Goal: Information Seeking & Learning: Learn about a topic

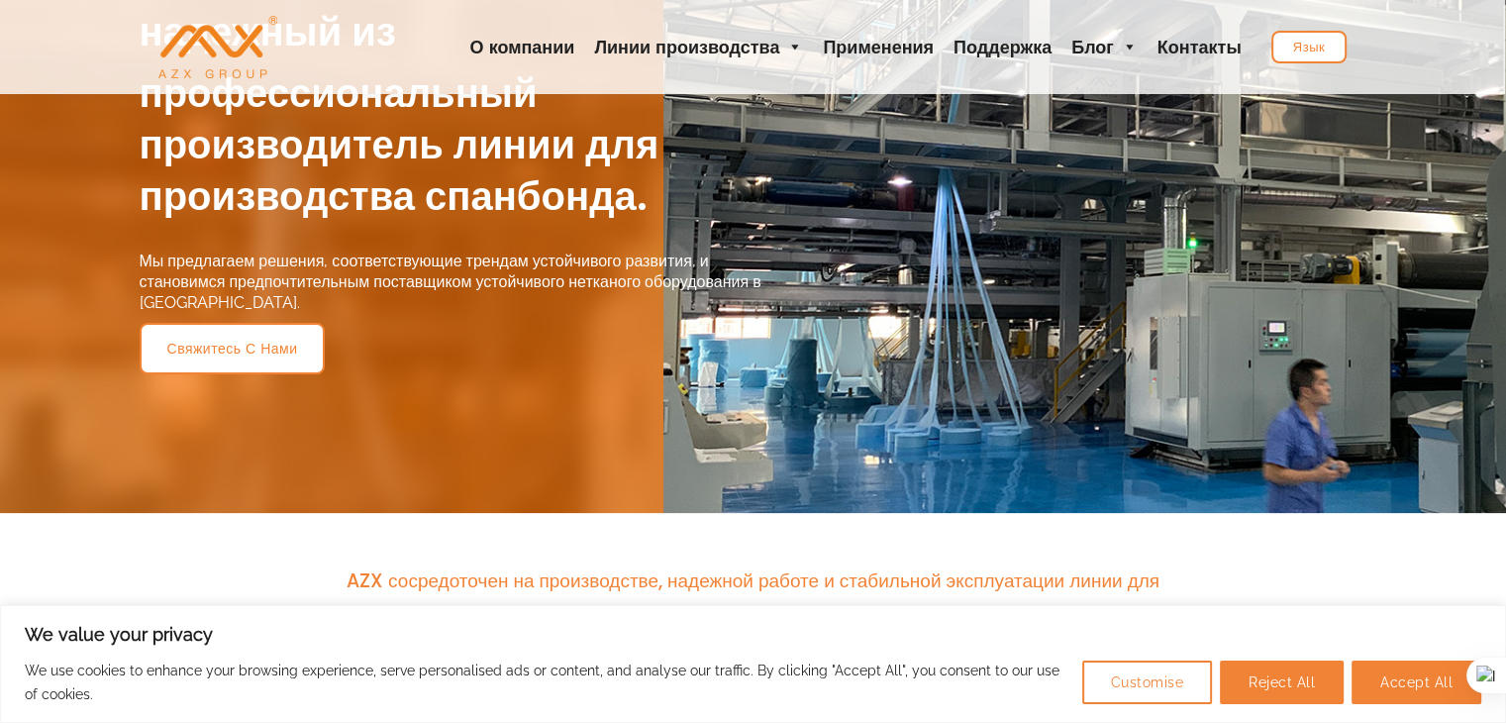
scroll to position [297, 0]
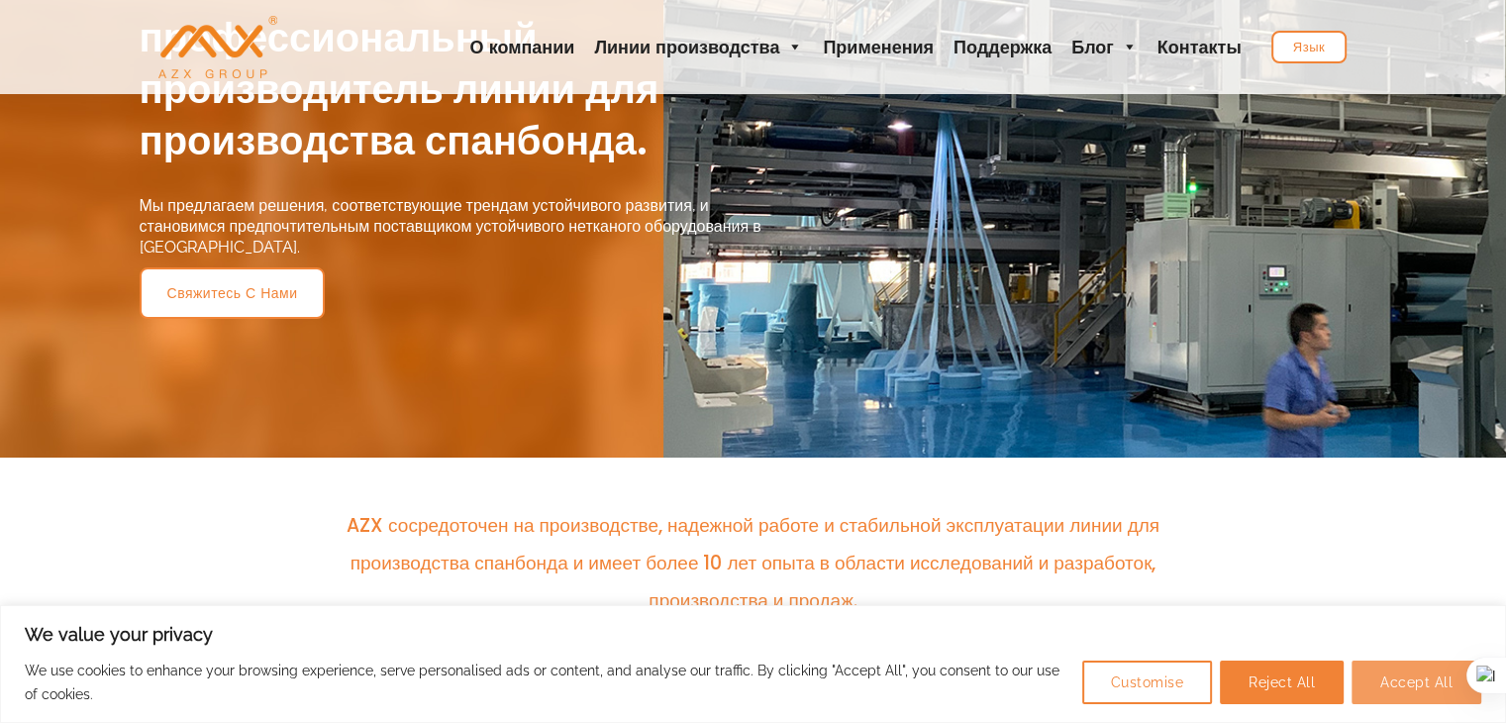
click at [1398, 681] on button "Accept All" at bounding box center [1416, 682] width 130 height 44
checkbox input "true"
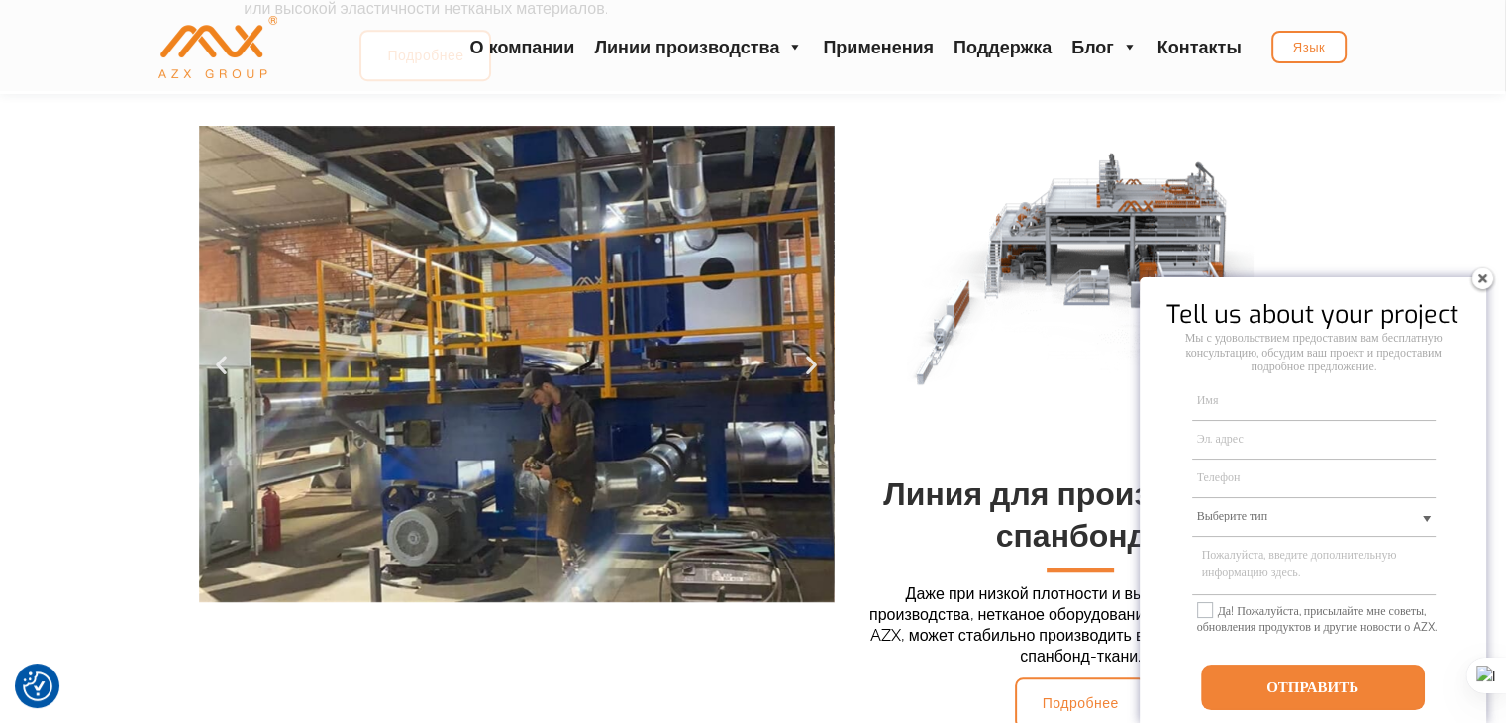
scroll to position [1485, 0]
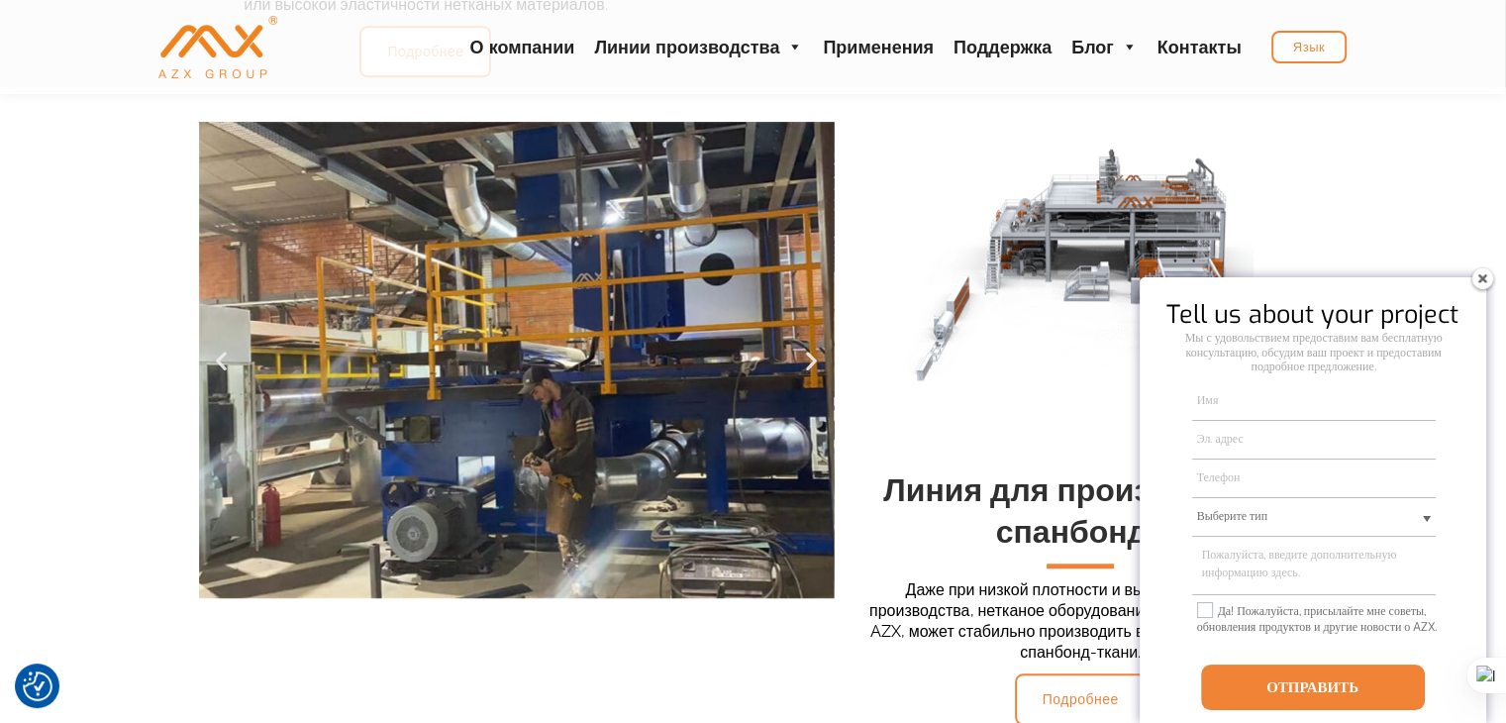
click at [1483, 282] on img at bounding box center [1482, 278] width 32 height 32
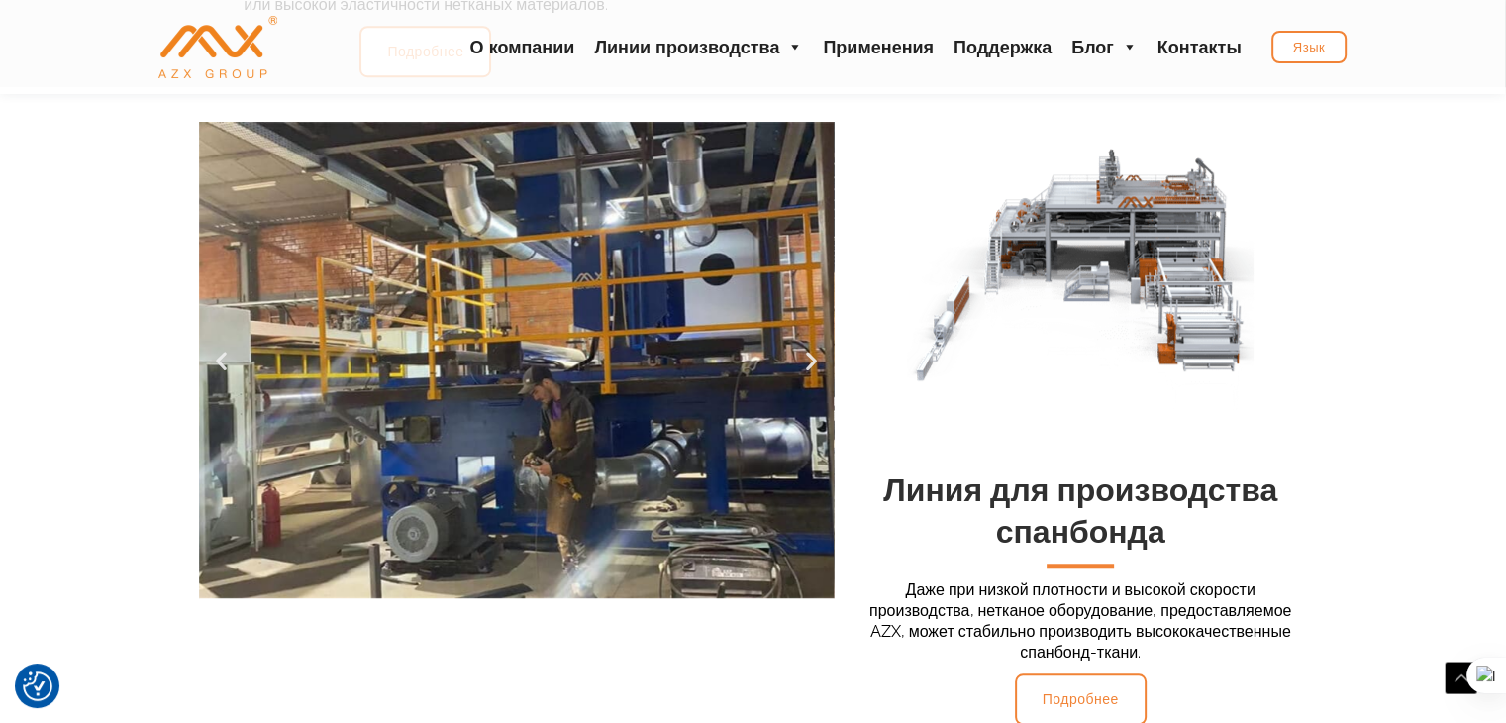
scroll to position [1584, 0]
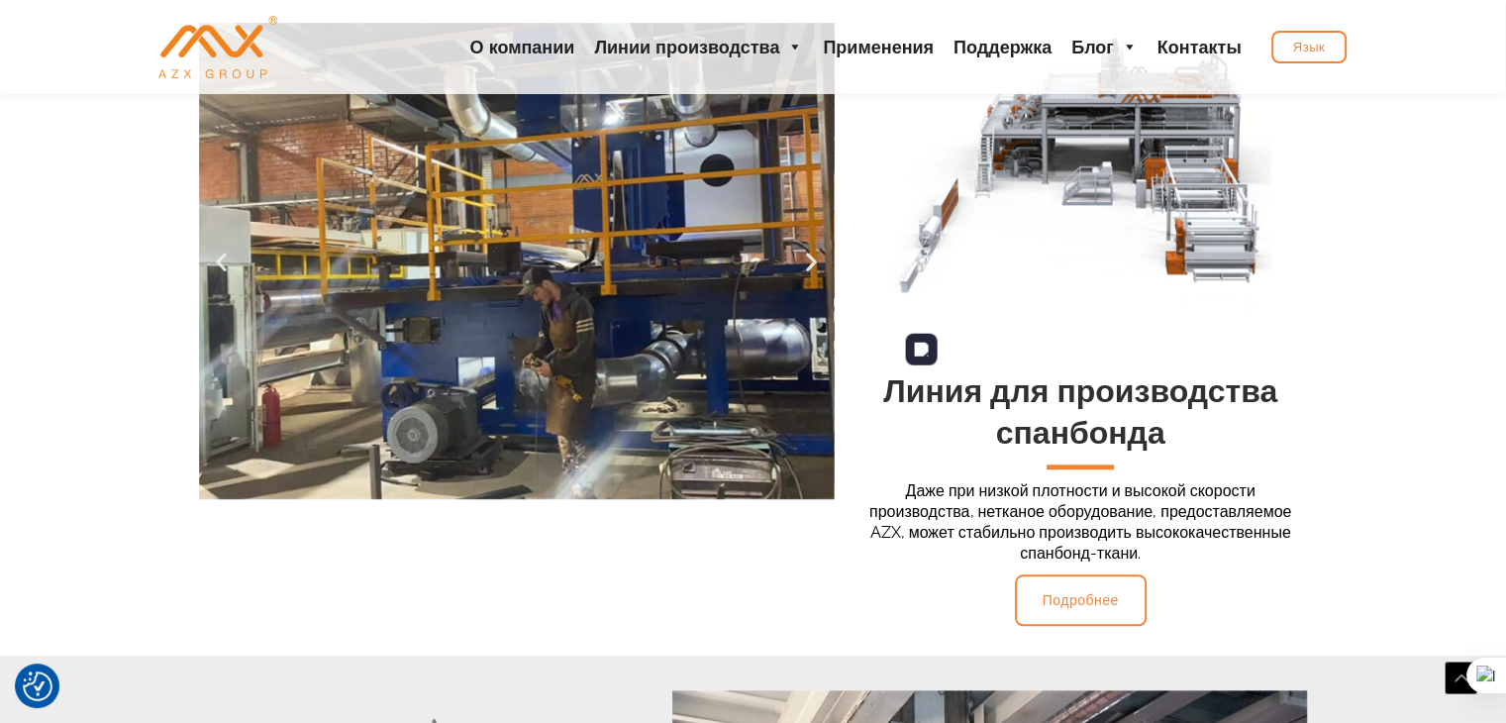
click at [1053, 240] on img at bounding box center [1080, 171] width 381 height 381
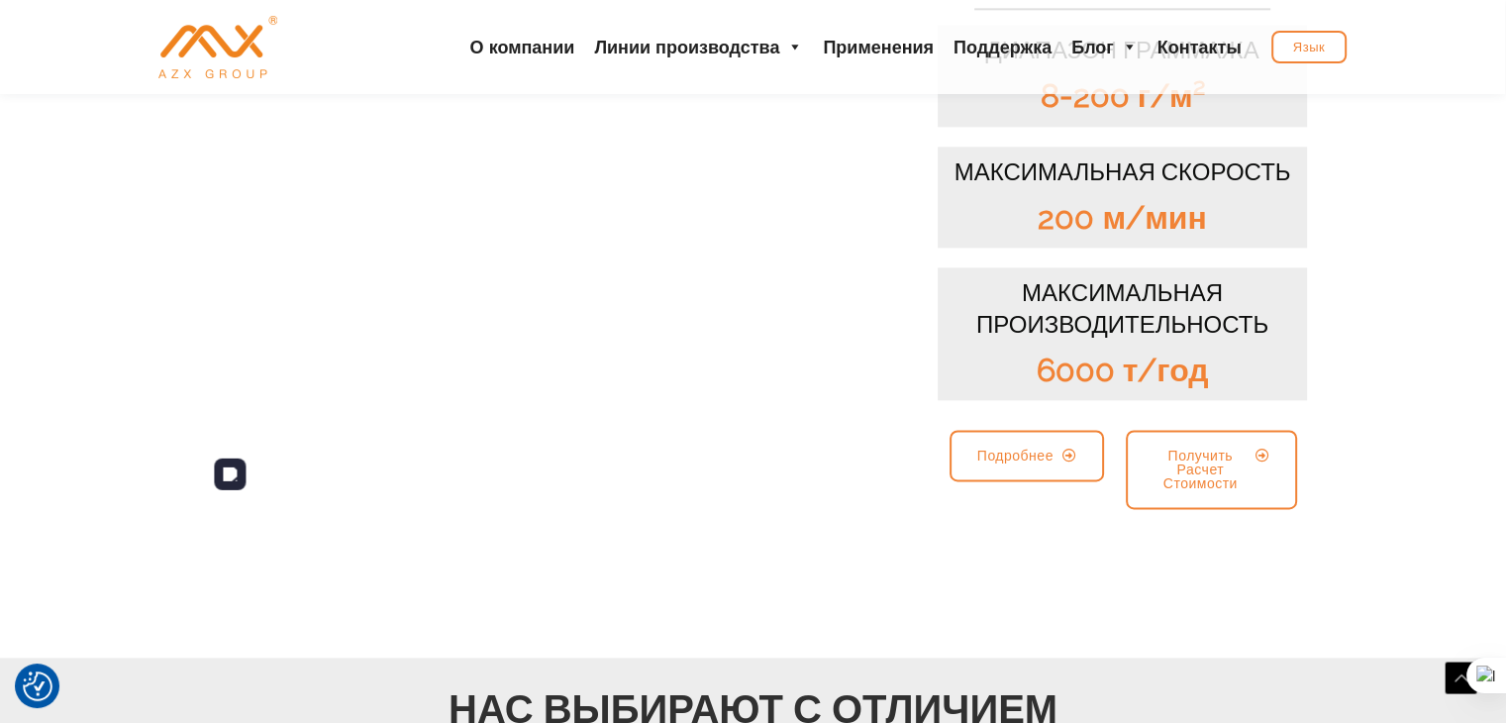
scroll to position [2360, 0]
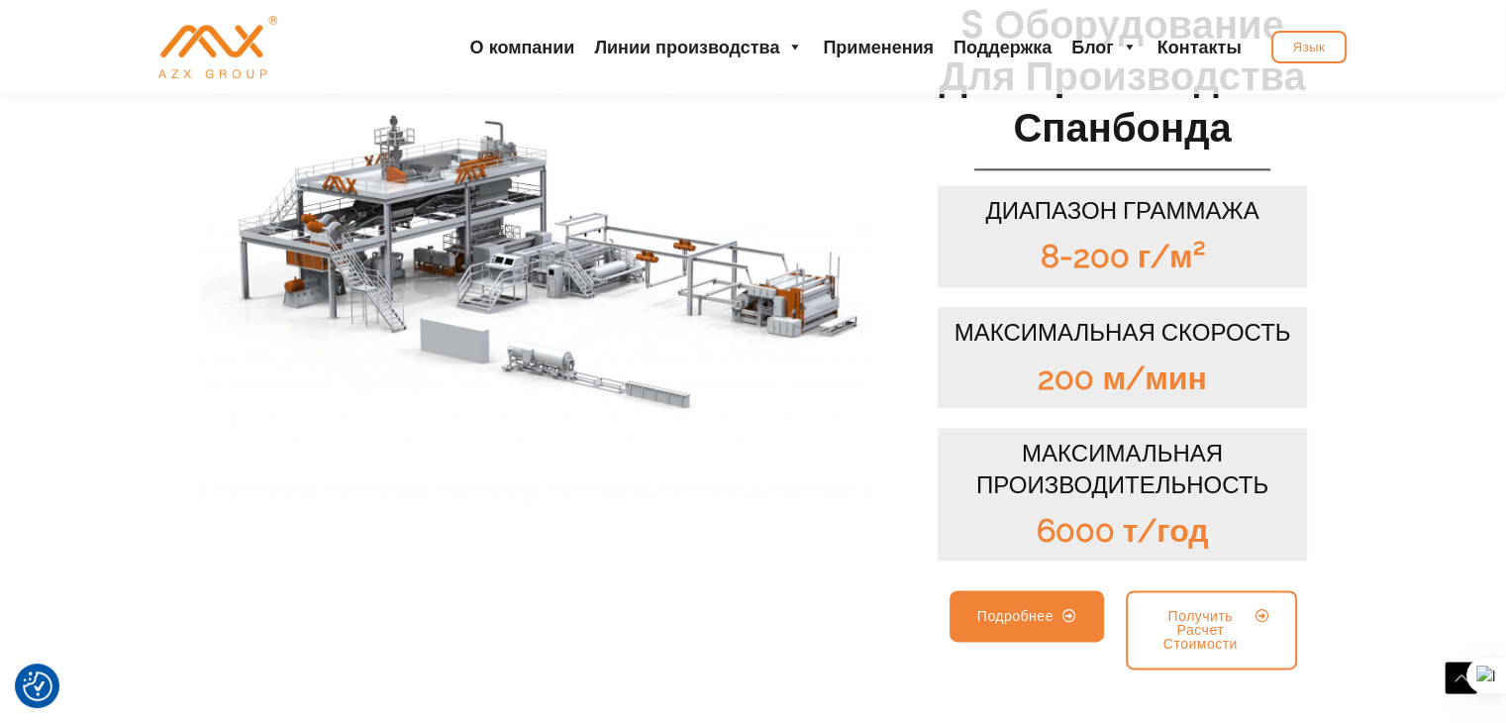
click at [1040, 622] on link "Подробнее" at bounding box center [1026, 615] width 155 height 51
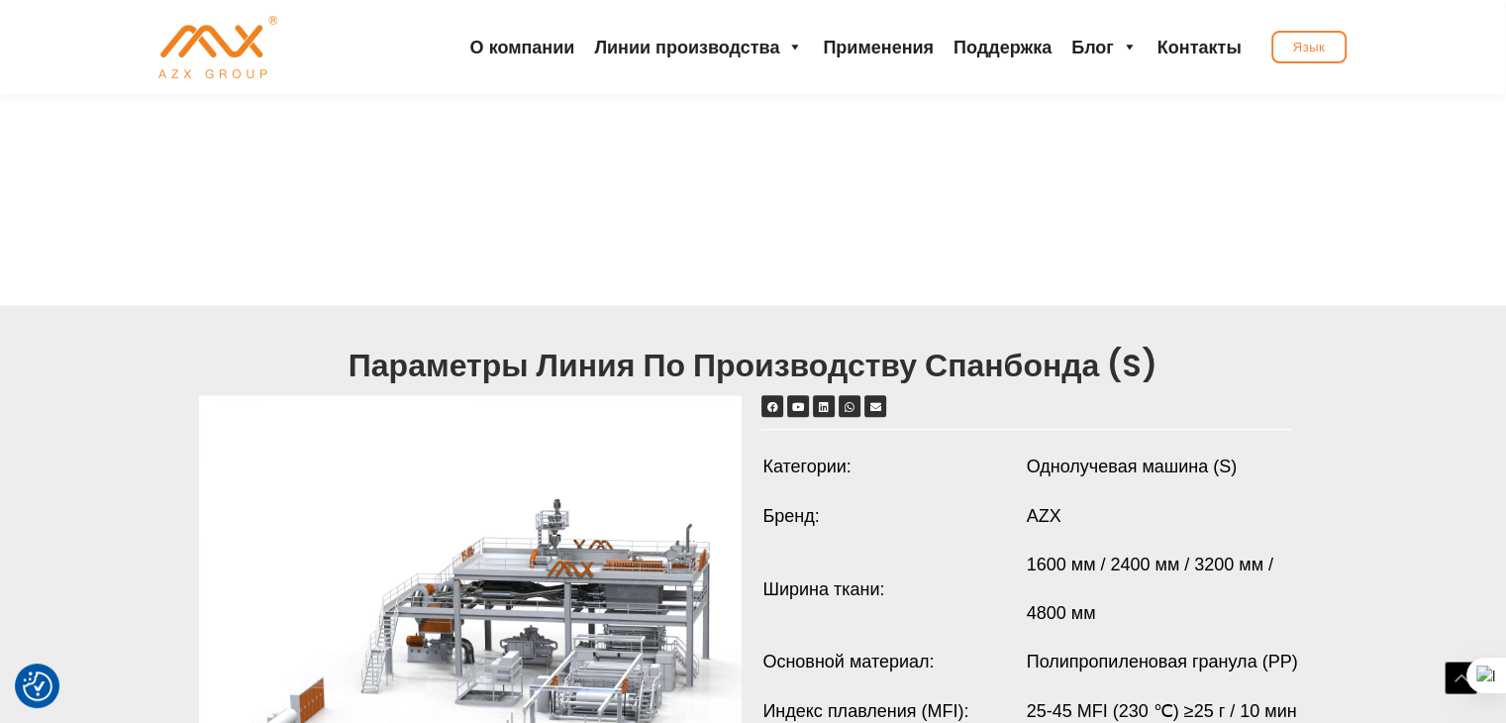
scroll to position [1188, 0]
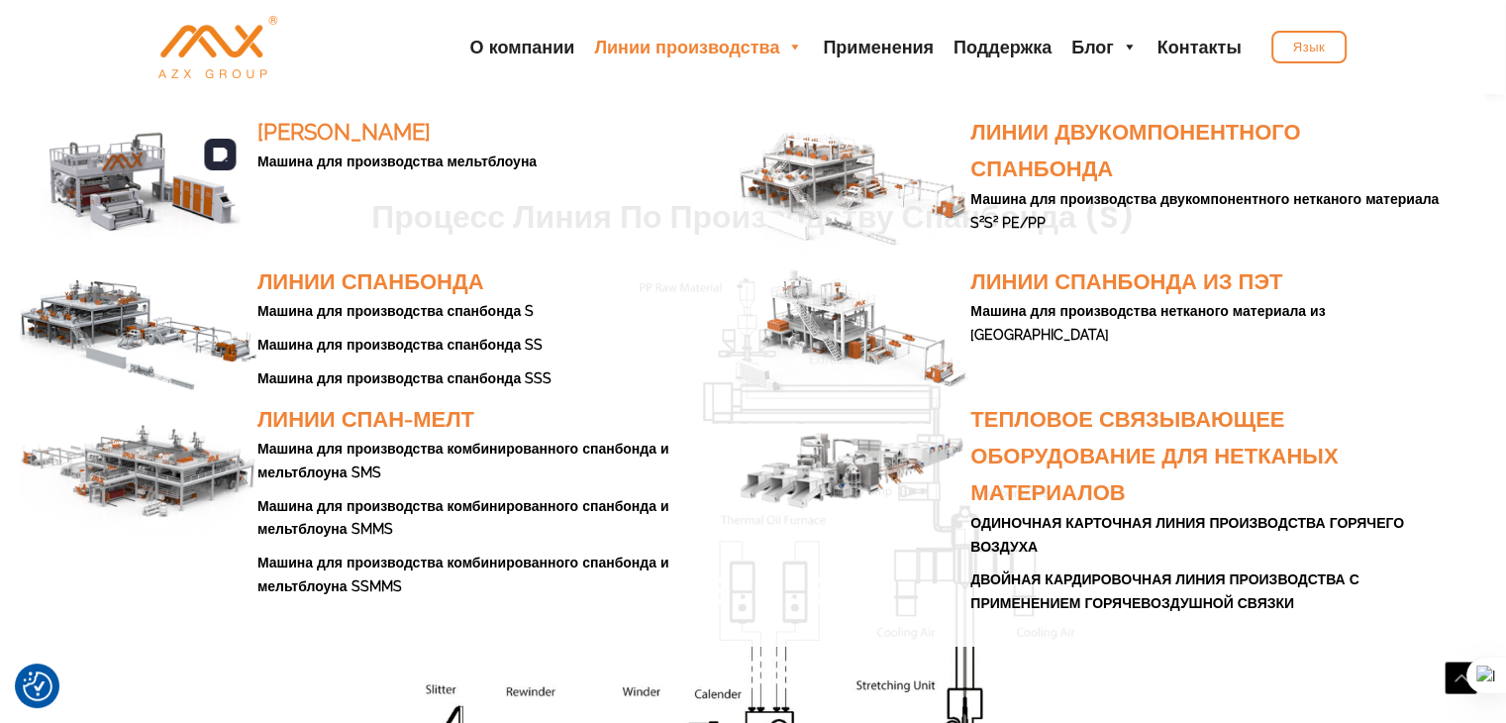
click at [771, 55] on link "Линии производства" at bounding box center [698, 47] width 229 height 94
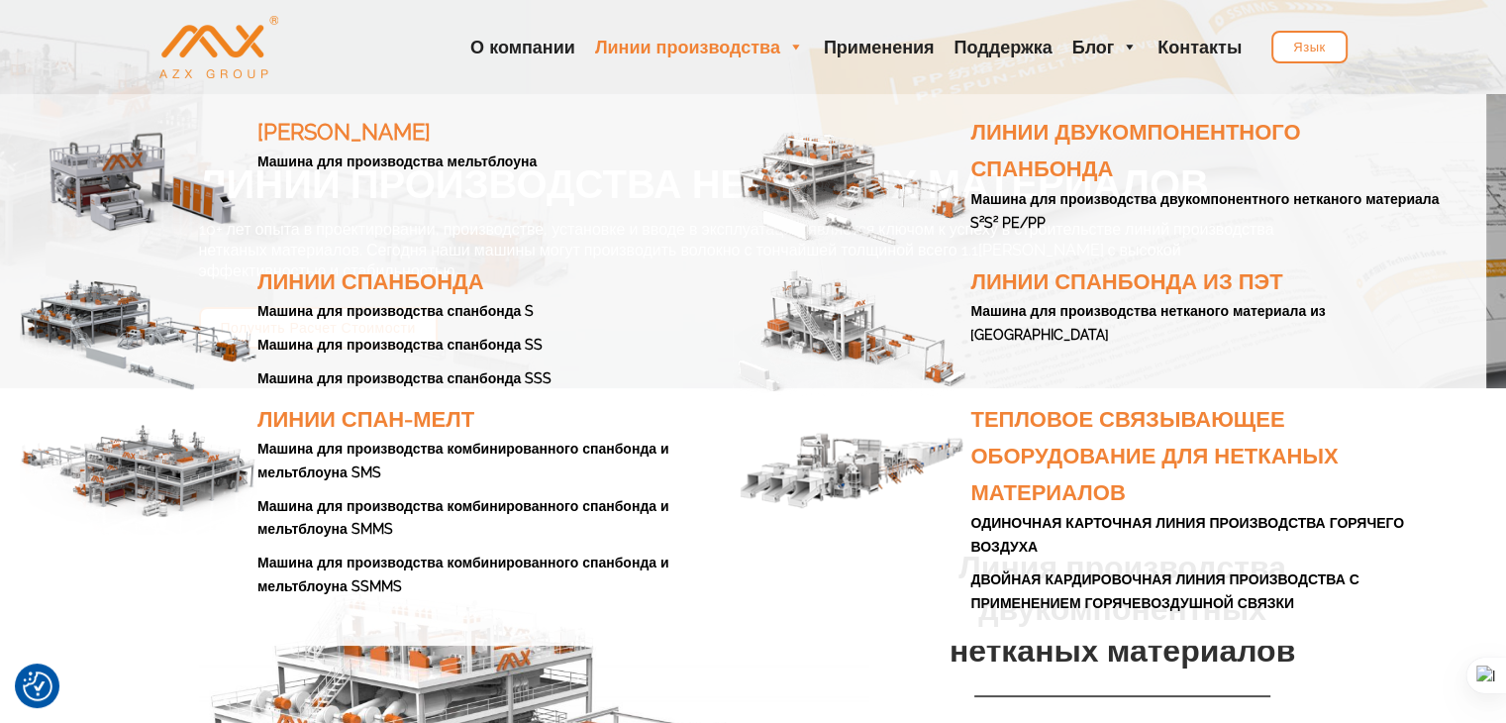
click at [741, 45] on link "Линии производства" at bounding box center [699, 47] width 229 height 94
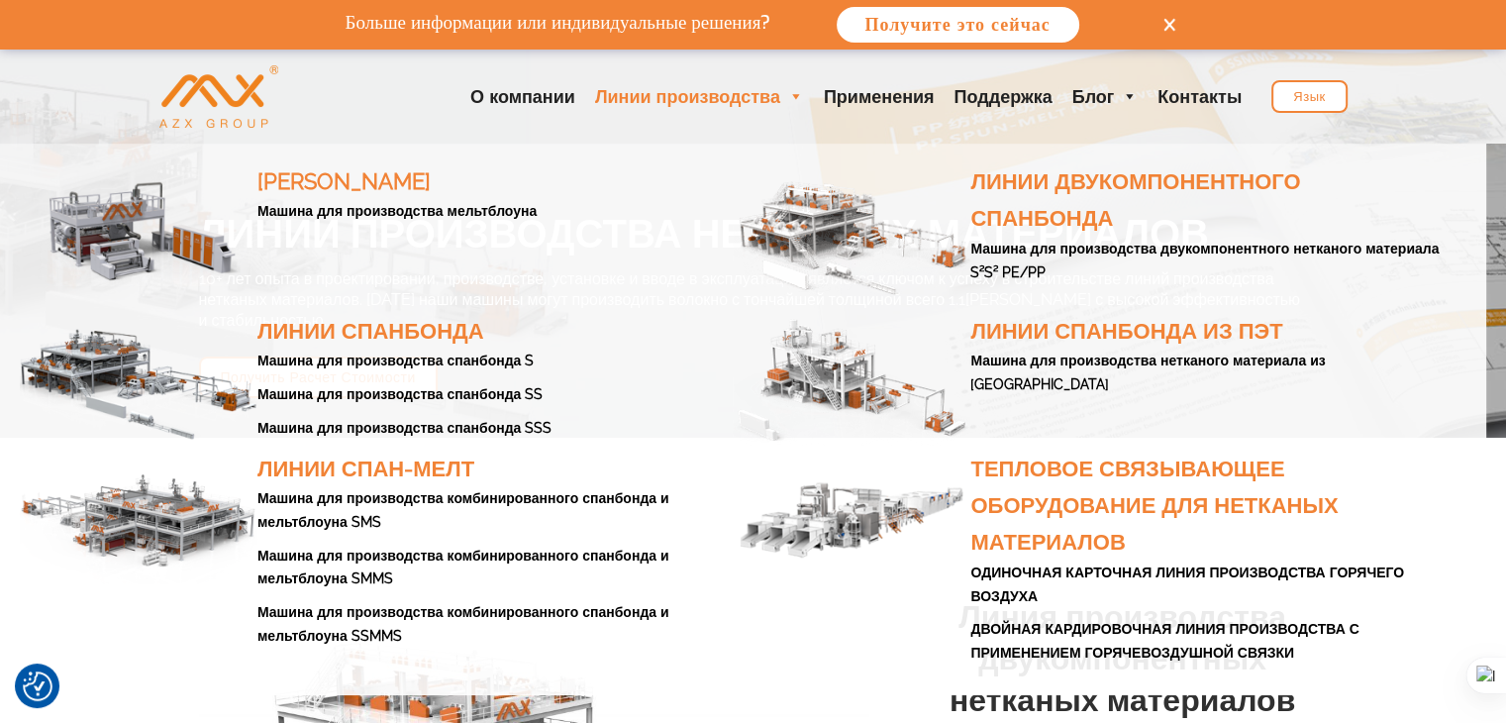
click at [733, 50] on link "Линии производства" at bounding box center [699, 96] width 229 height 94
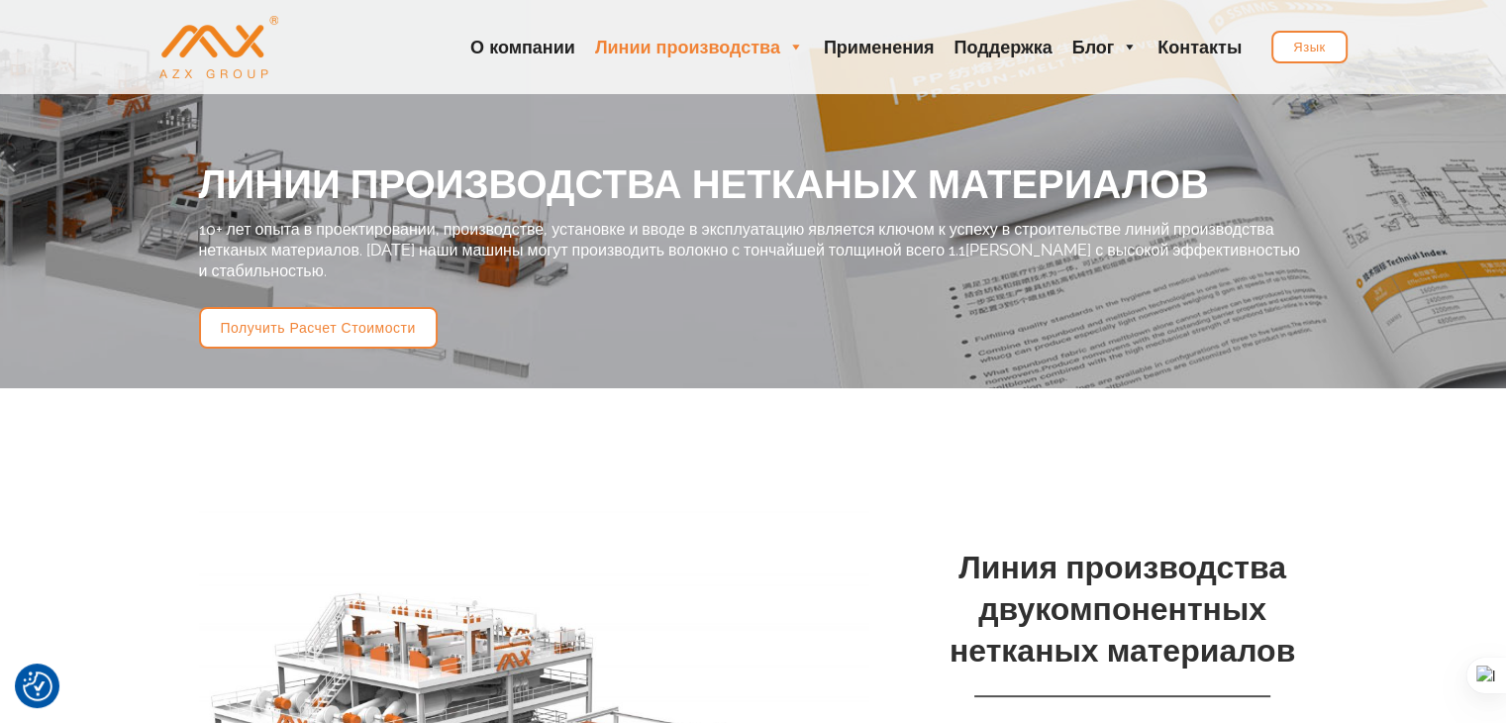
click at [743, 60] on link "Линии производства" at bounding box center [699, 47] width 229 height 94
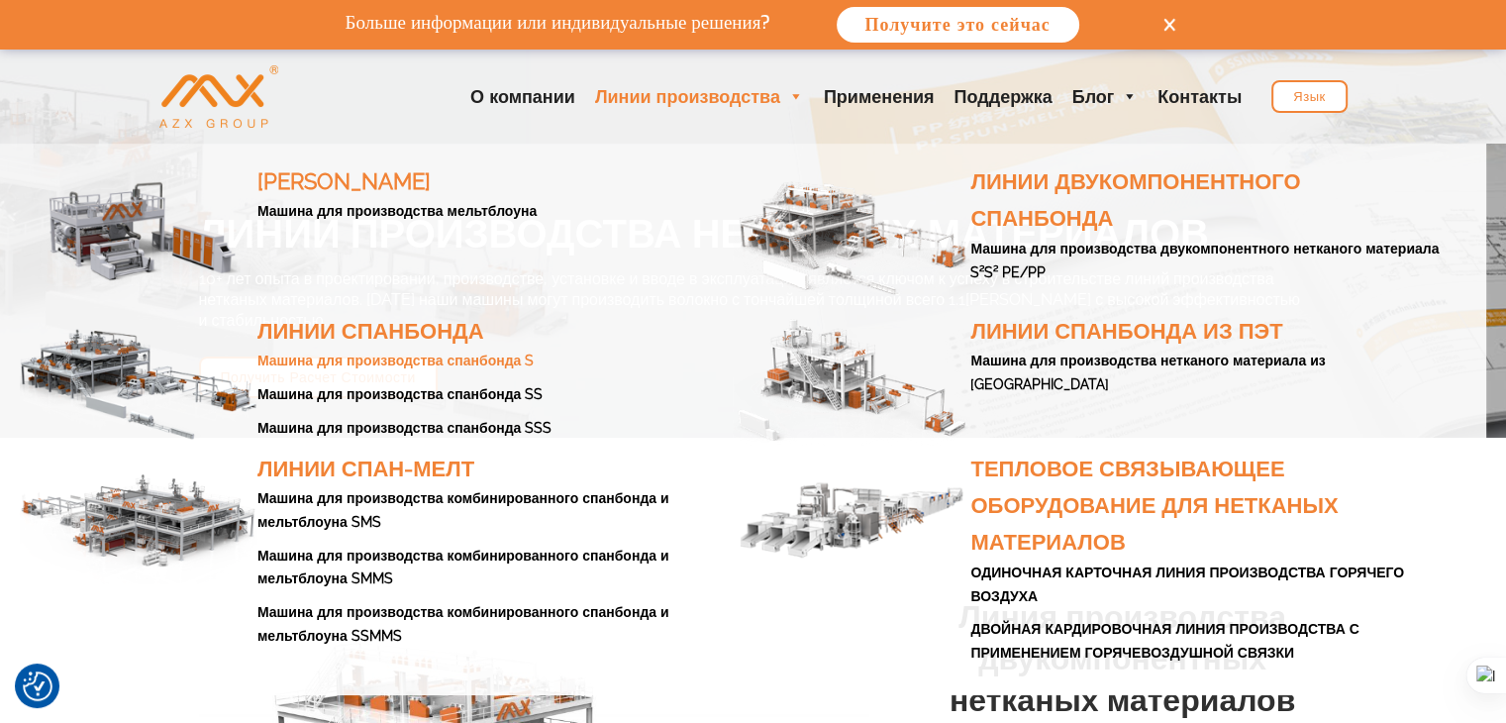
click at [487, 357] on link "Машина для производства спанбонда S" at bounding box center [395, 360] width 276 height 16
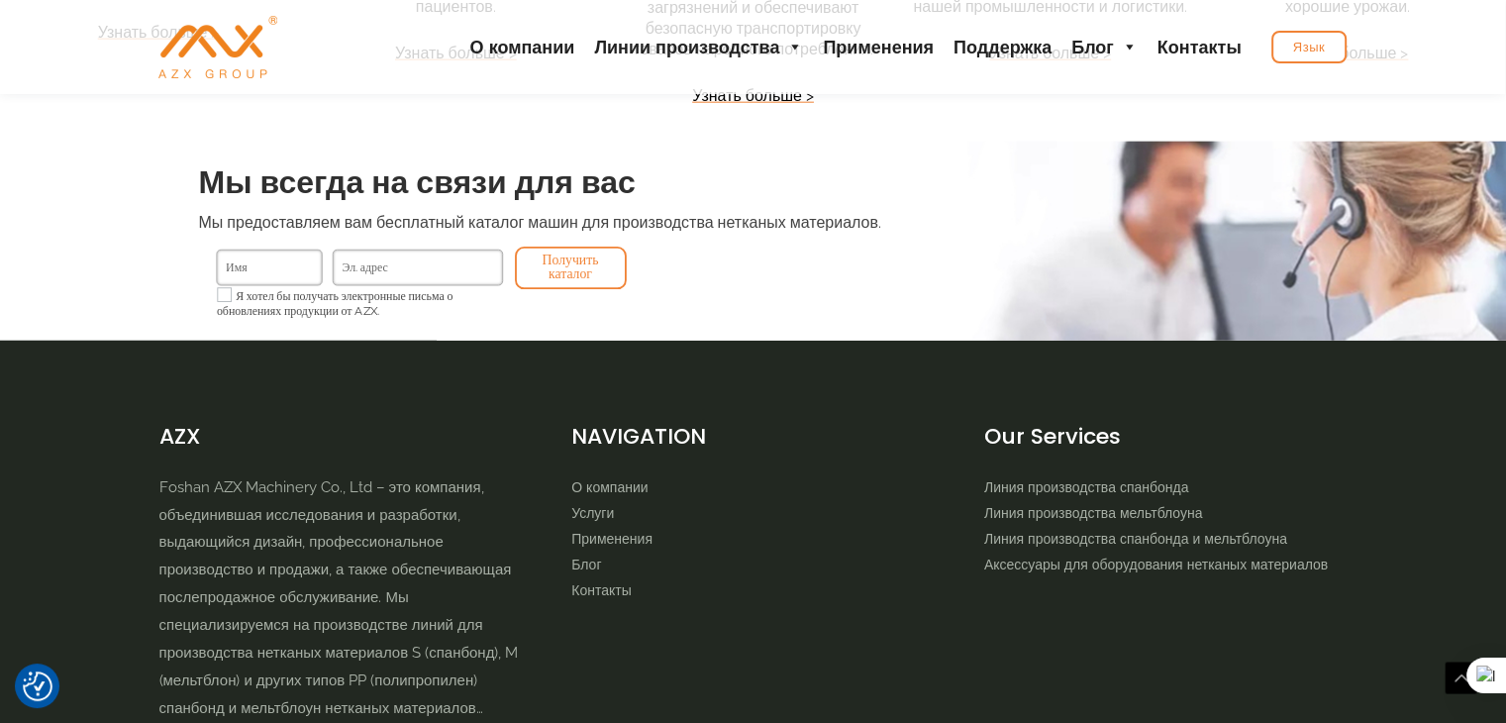
scroll to position [5116, 0]
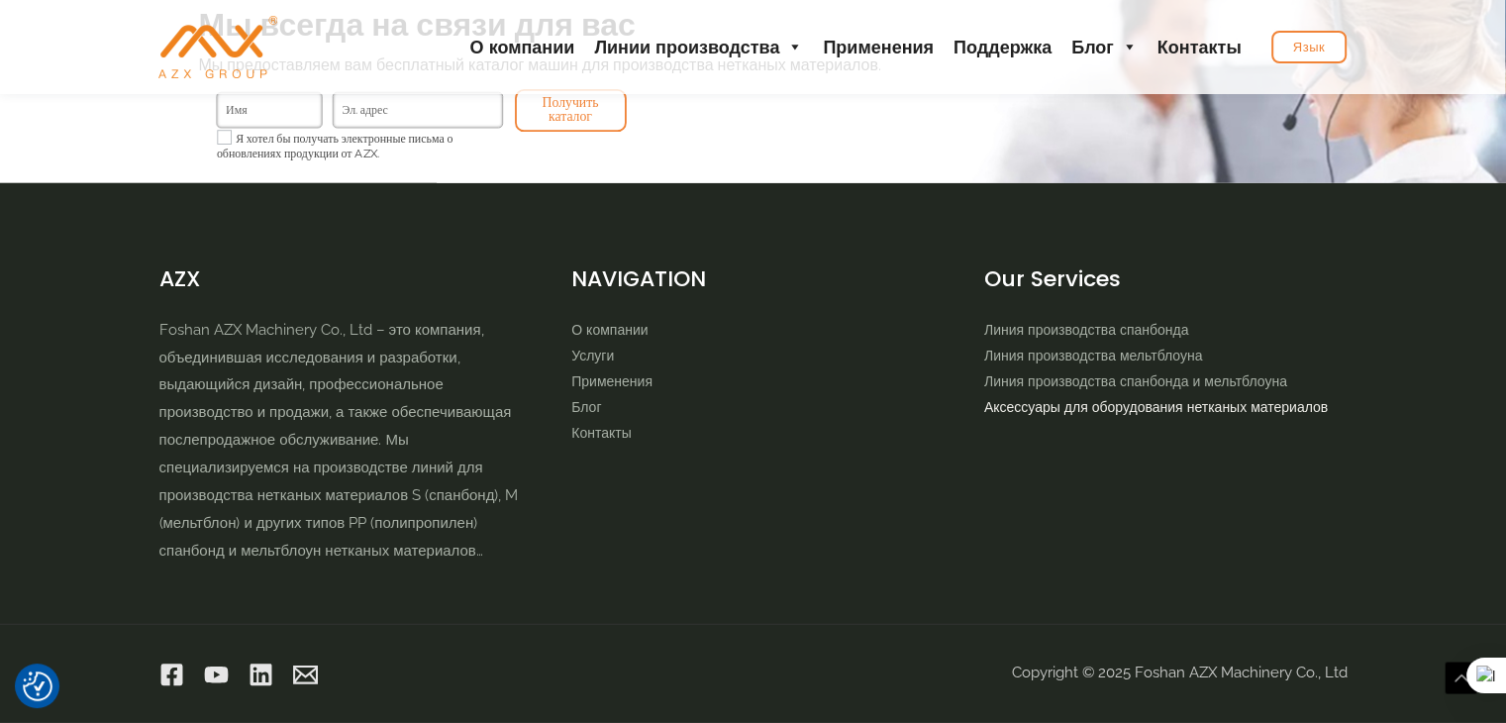
click at [1124, 399] on link "Аксессуары для оборудования нетканых материалов" at bounding box center [1156, 407] width 344 height 16
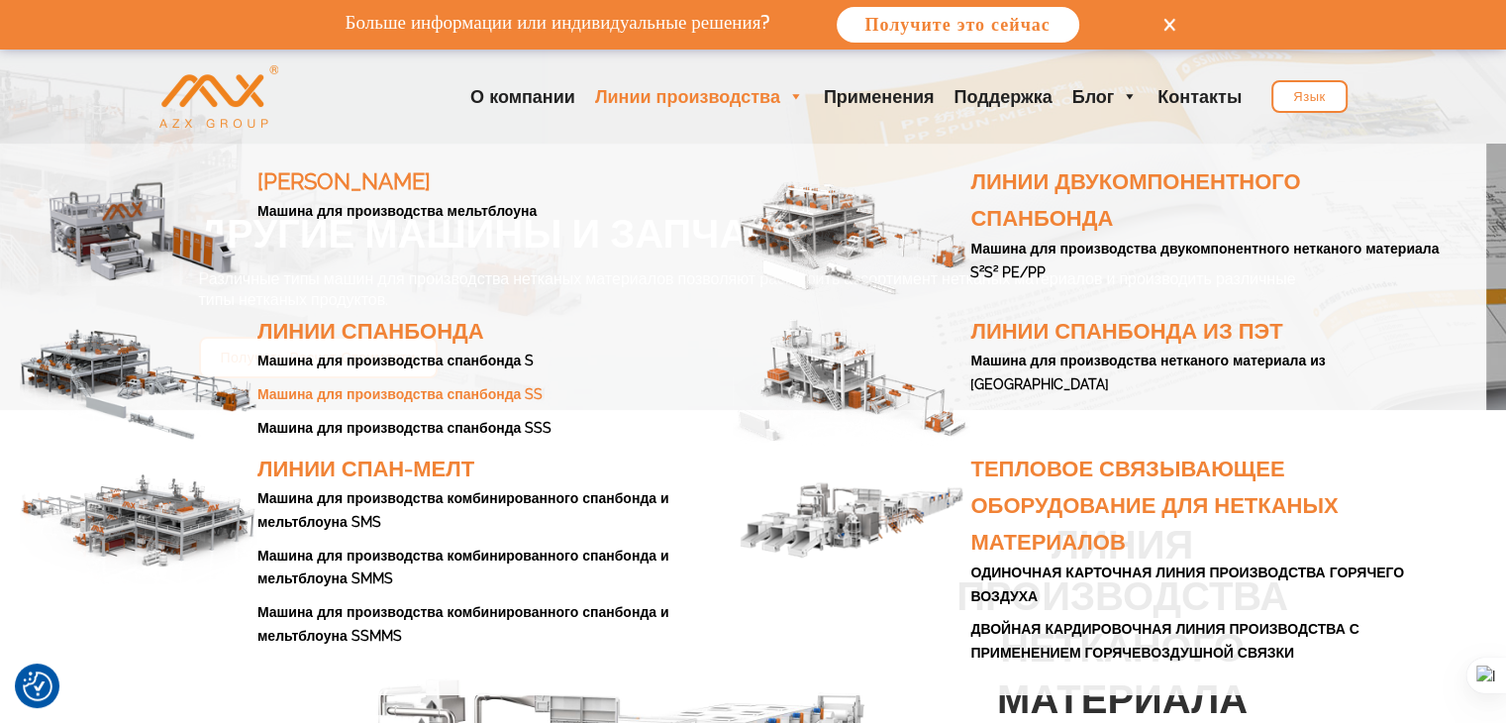
click at [412, 399] on link "Машина для производства спанбонда SS" at bounding box center [399, 394] width 285 height 16
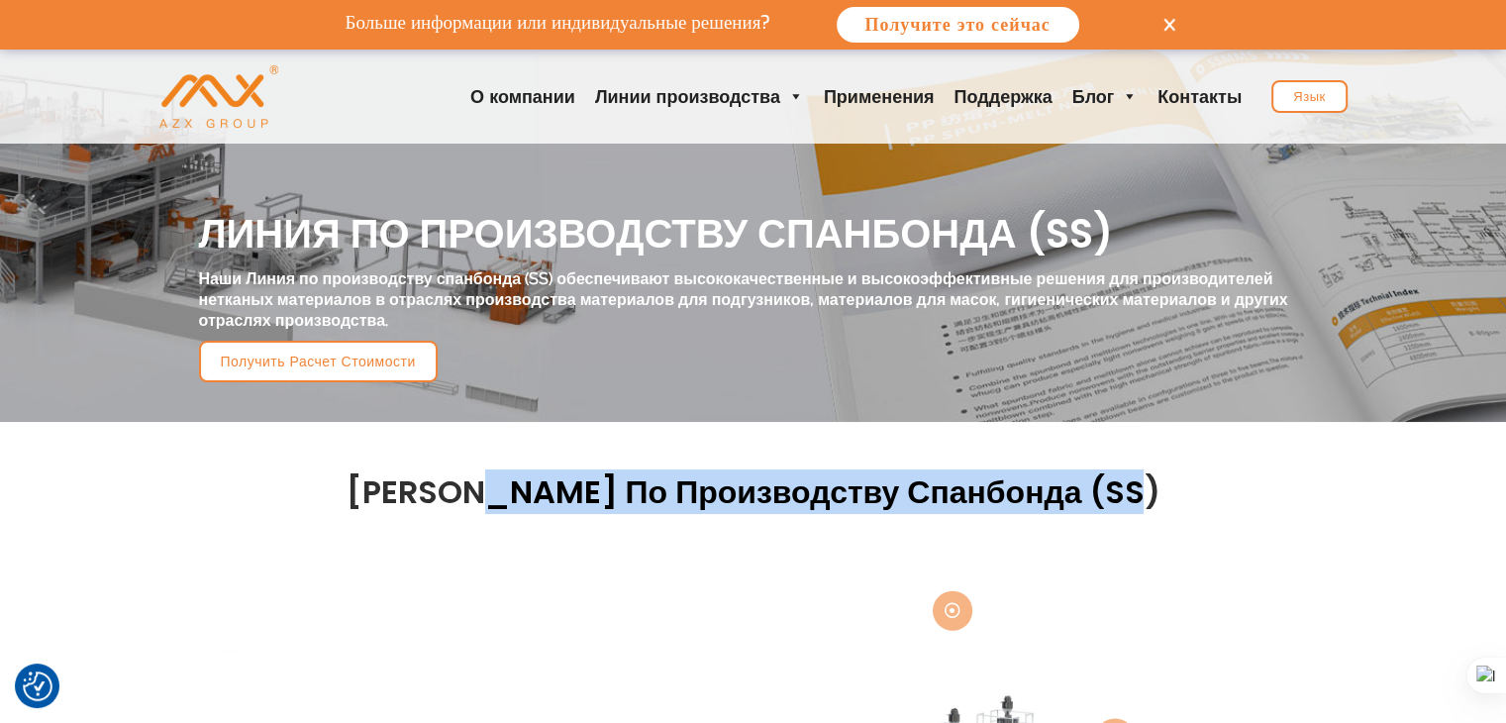
drag, startPoint x: 498, startPoint y: 493, endPoint x: 1146, endPoint y: 512, distance: 648.7
click at [1146, 512] on div "Детали Линия по производству спанбонда (SS)" at bounding box center [753, 486] width 1129 height 71
click at [1108, 542] on icon at bounding box center [1102, 543] width 12 height 12
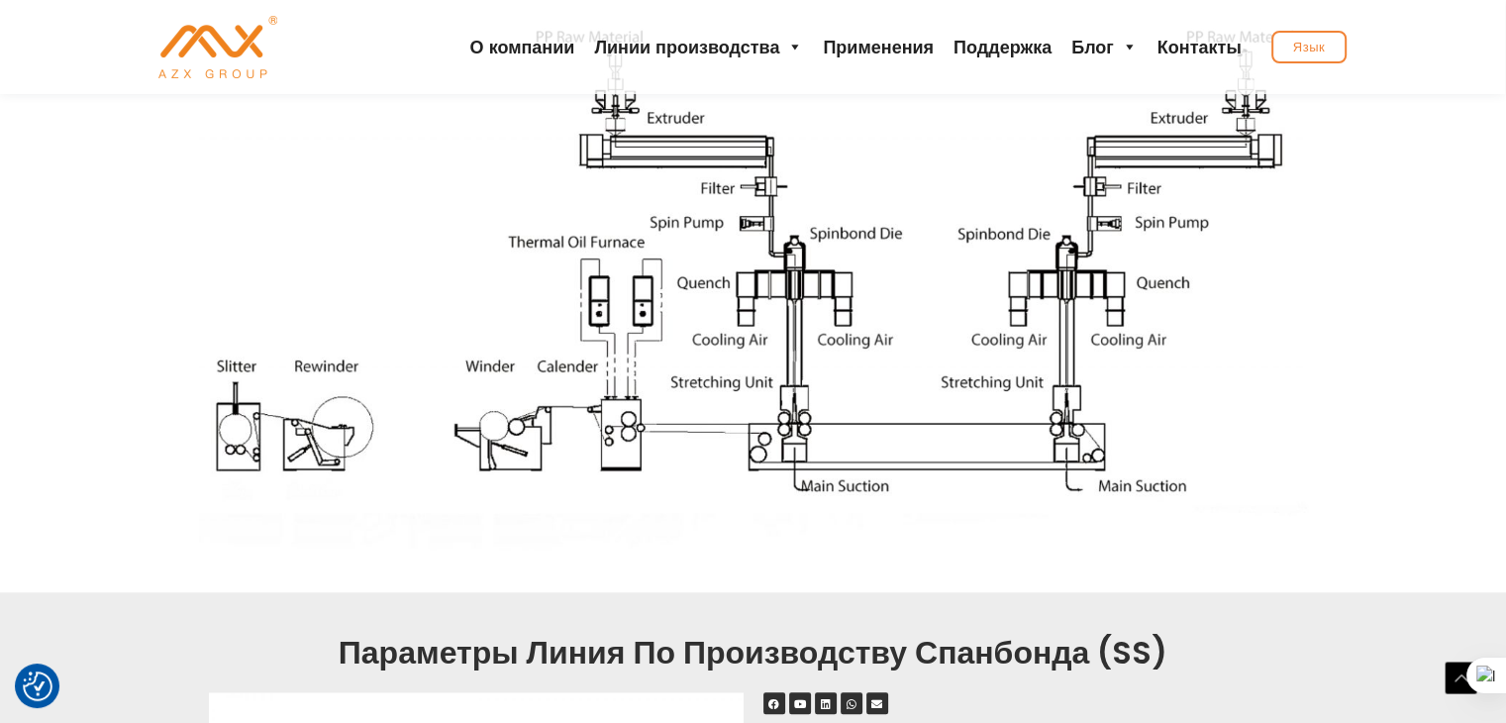
scroll to position [2079, 0]
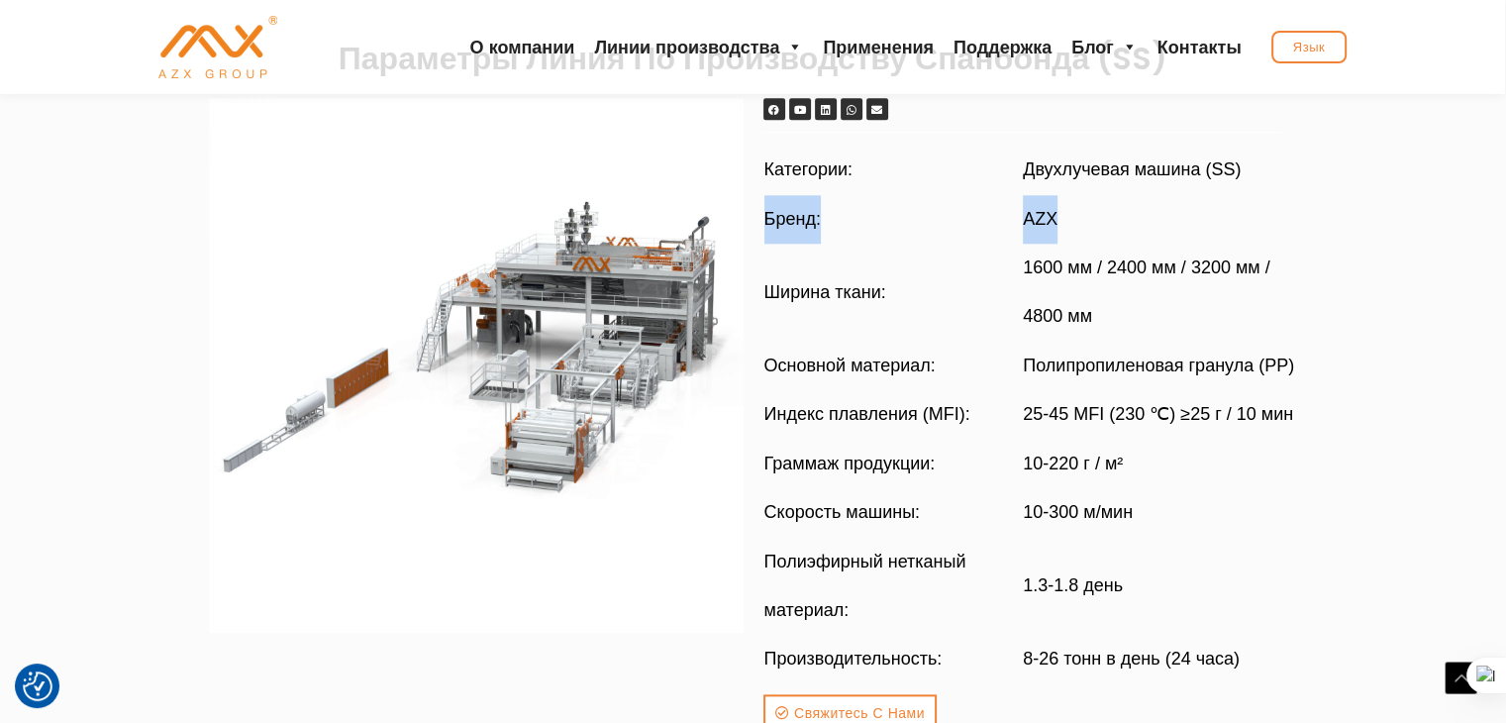
drag, startPoint x: 764, startPoint y: 219, endPoint x: 1079, endPoint y: 207, distance: 315.0
click at [1079, 207] on tr "Бренд: AZX" at bounding box center [1030, 218] width 534 height 49
click at [1079, 207] on td "AZX" at bounding box center [1160, 218] width 274 height 49
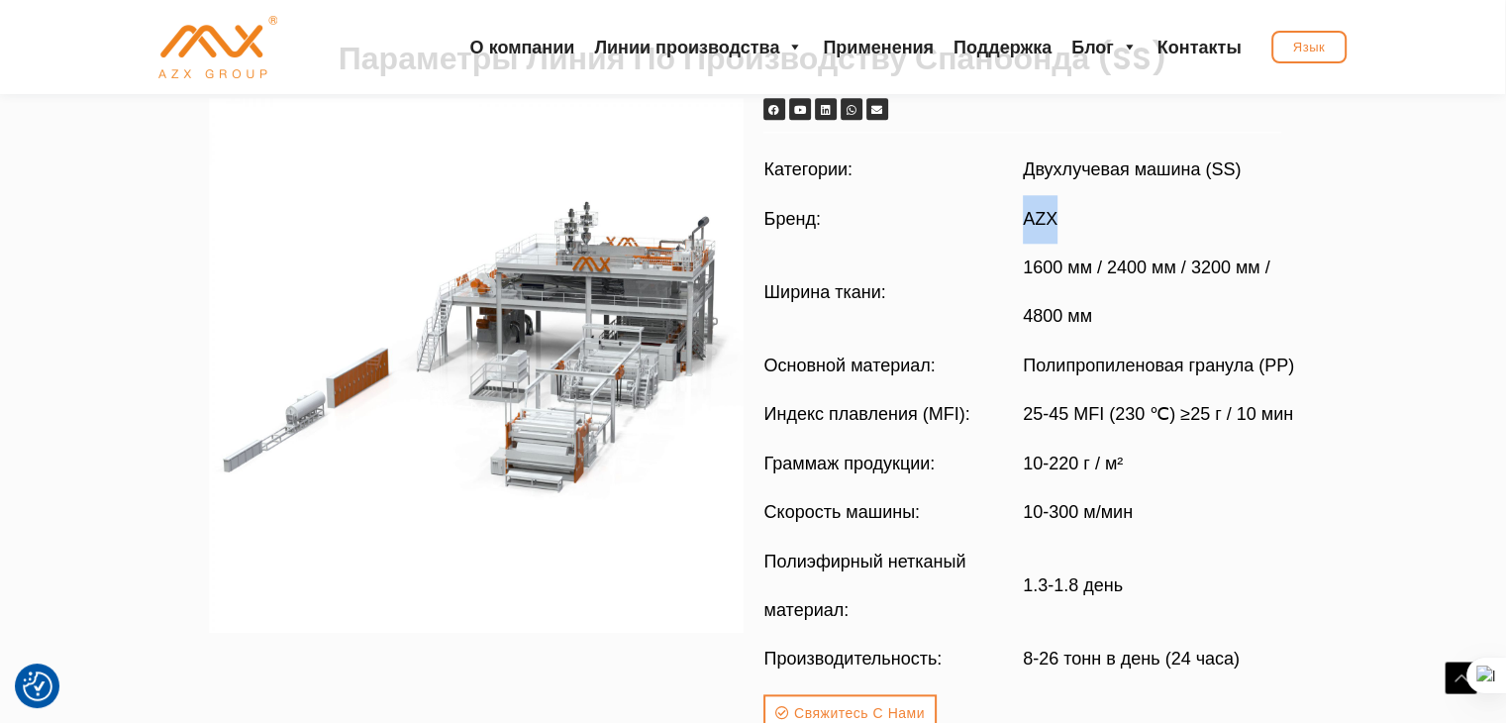
click at [1079, 207] on td "AZX" at bounding box center [1160, 218] width 274 height 49
click at [757, 221] on div "Facebook Youtube Linkedin Whatsapp Envelope Категории: Двухлучевая машина (SS) …" at bounding box center [1030, 414] width 554 height 653
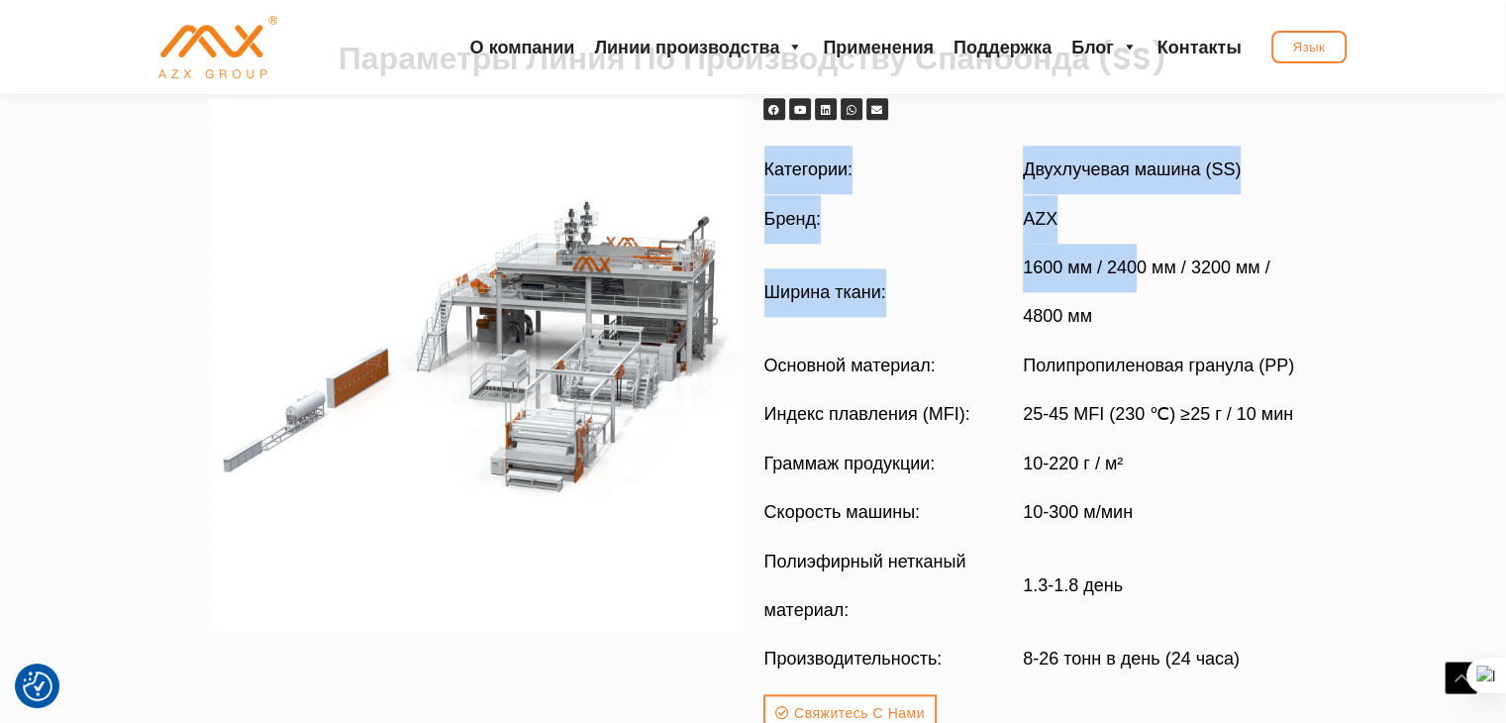
drag, startPoint x: 761, startPoint y: 214, endPoint x: 1133, endPoint y: 250, distance: 373.0
click at [1133, 250] on div "Facebook Youtube Linkedin Whatsapp Envelope Категории: Двухлучевая машина (SS) …" at bounding box center [1030, 414] width 554 height 653
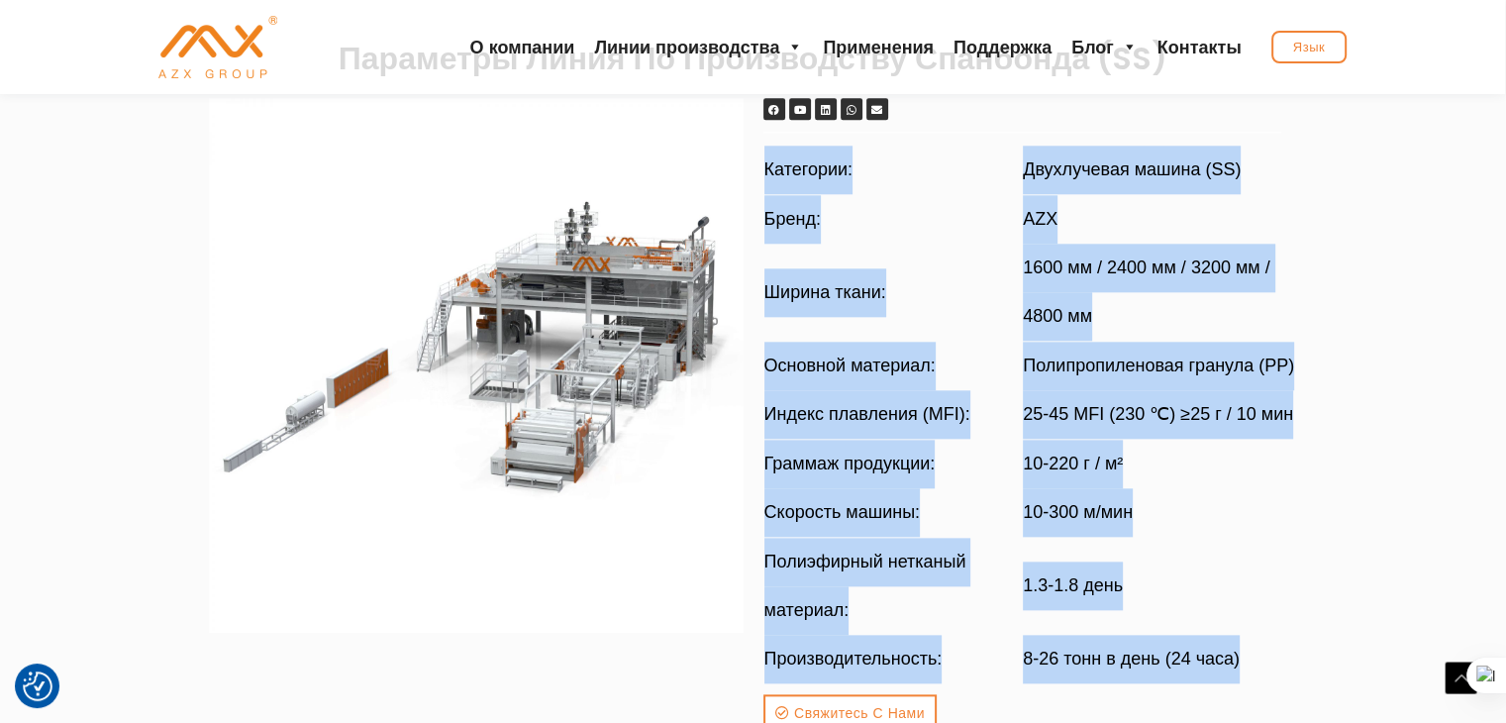
drag, startPoint x: 766, startPoint y: 167, endPoint x: 1292, endPoint y: 665, distance: 724.1
click at [1292, 665] on tbody "Категории: Двухлучевая машина (SS) Бренд: AZX Ширина ткани: 1600 мм / 2400 мм /…" at bounding box center [1030, 415] width 534 height 539
copy tbody "Категории: Двухлучевая машина (SS) Бренд: AZX Ширина ткани: 1600 мм / 2400 мм /…"
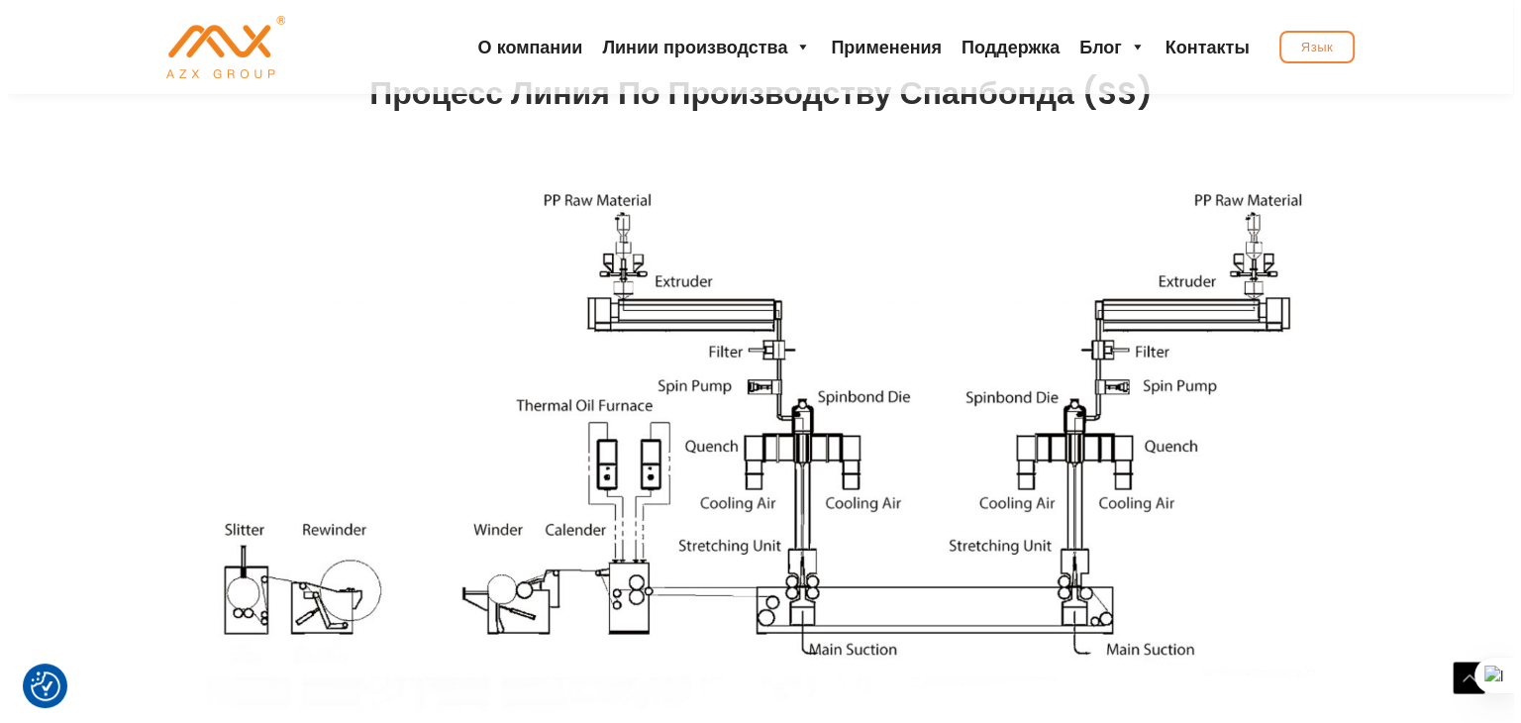
scroll to position [1287, 0]
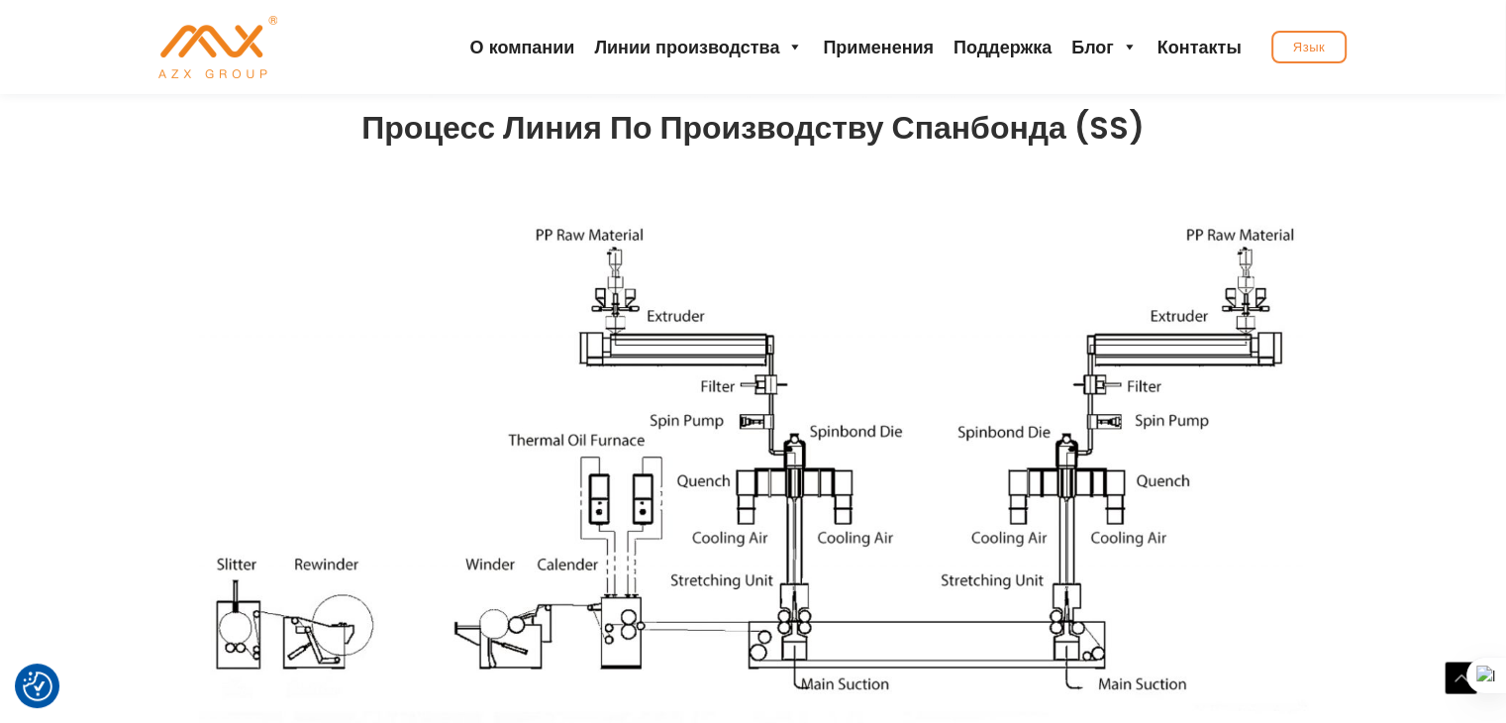
click at [284, 387] on div at bounding box center [753, 458] width 1109 height 582
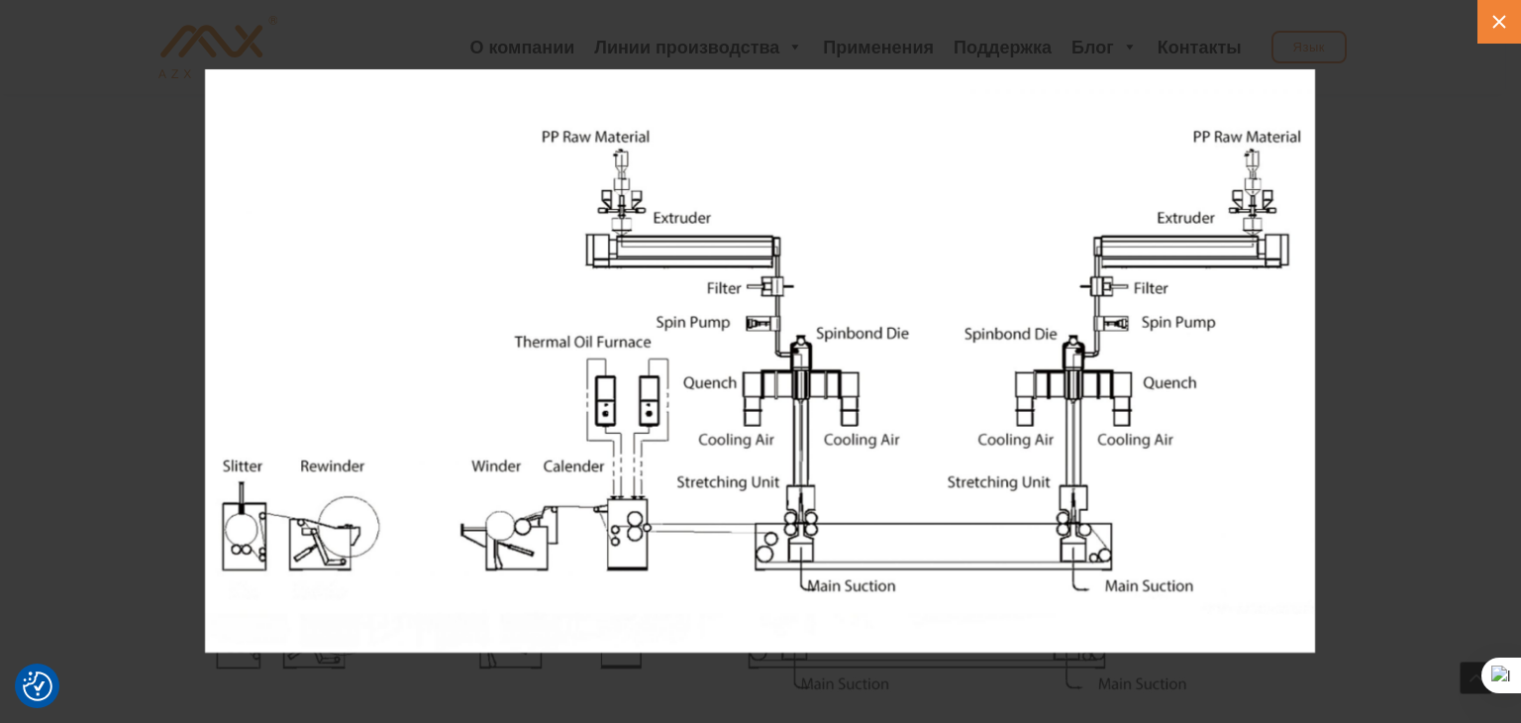
click at [1505, 13] on button at bounding box center [1499, 22] width 44 height 44
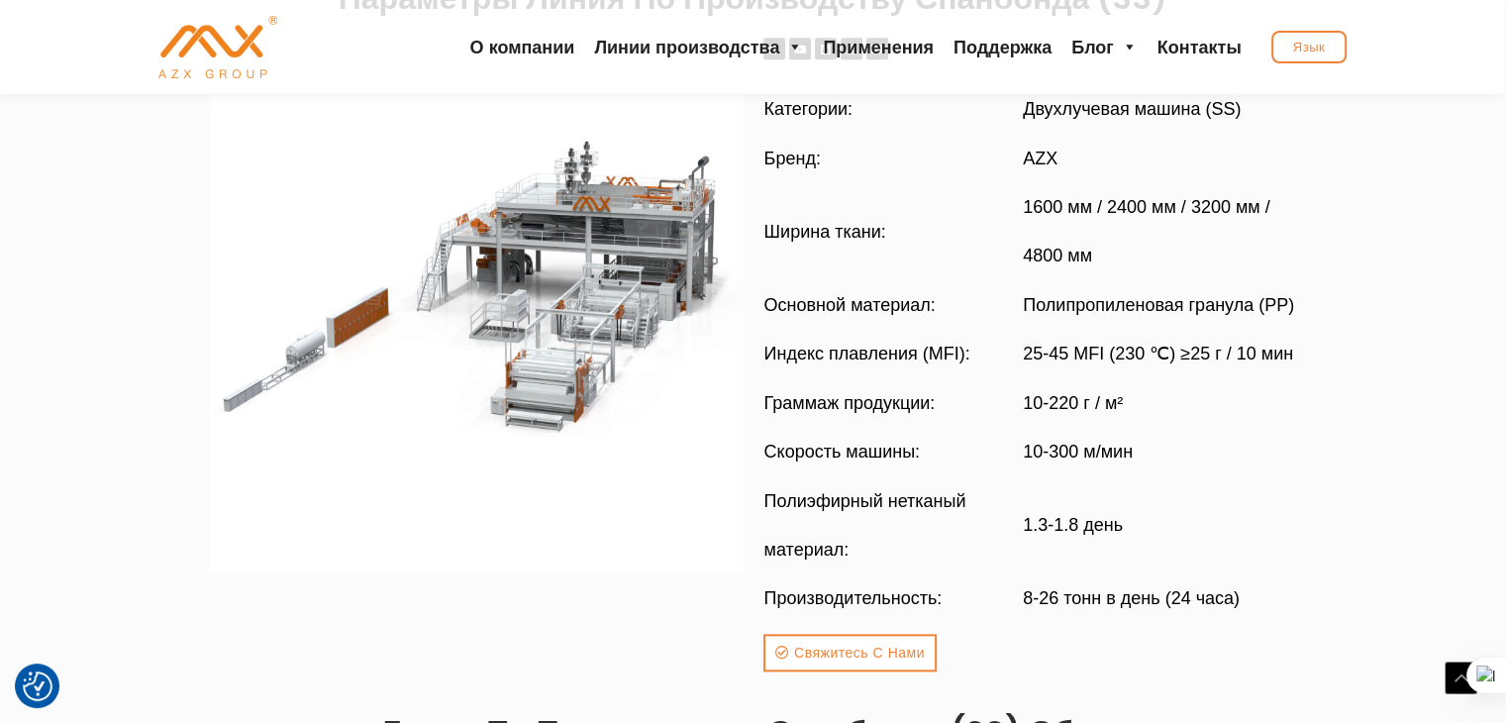
scroll to position [2106, 0]
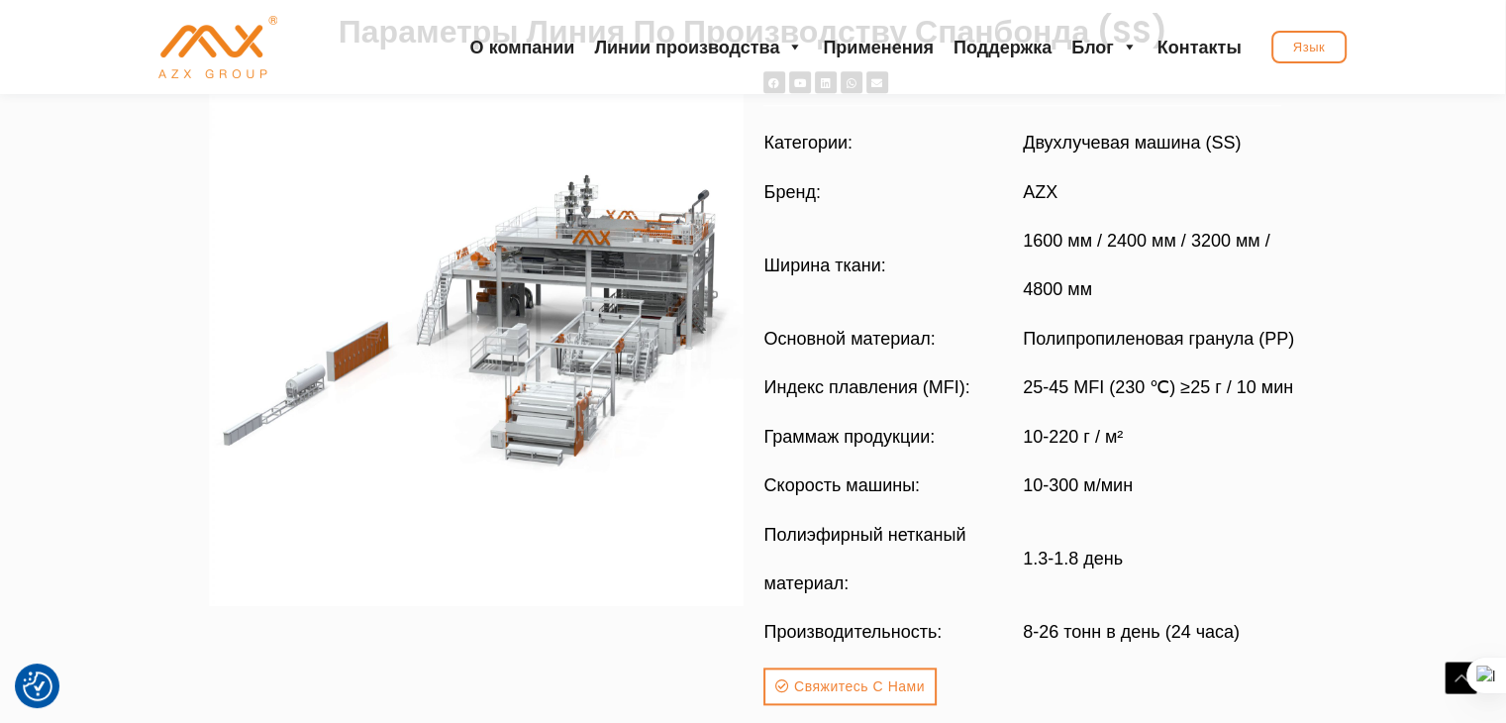
click at [499, 334] on div at bounding box center [476, 338] width 535 height 535
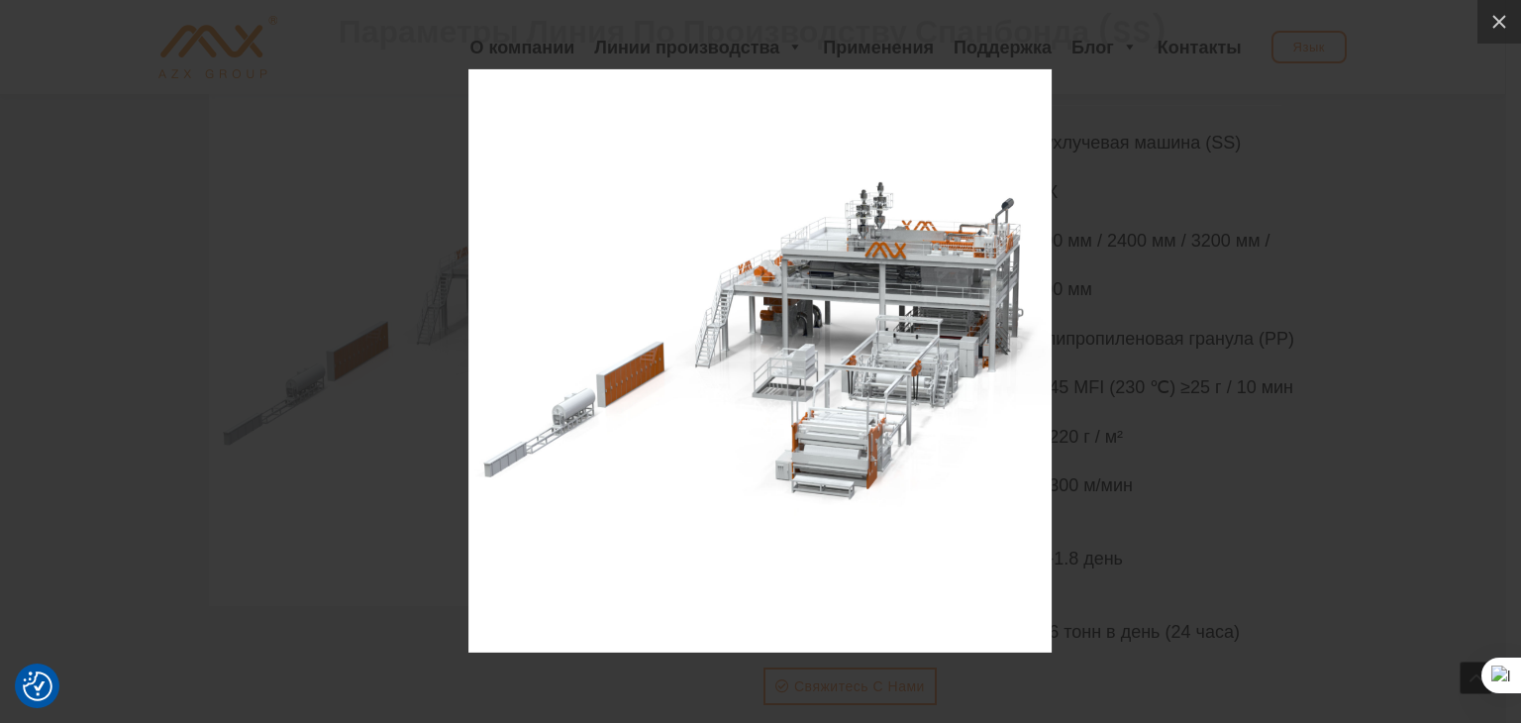
click at [1479, 199] on div at bounding box center [760, 361] width 1521 height 723
